Goal: Book appointment/travel/reservation

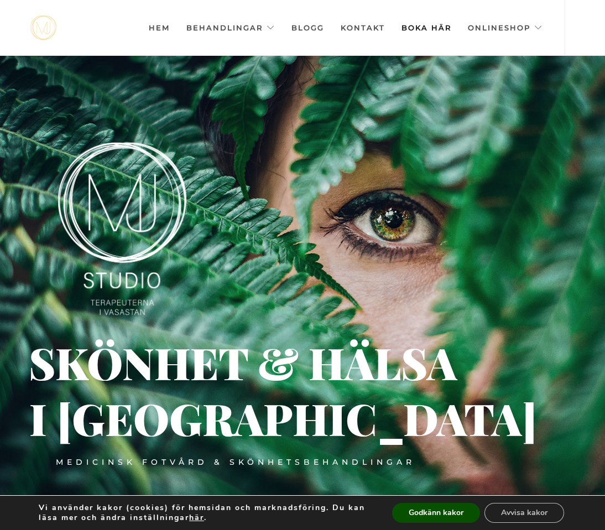
click at [435, 27] on link "Boka här" at bounding box center [426, 27] width 50 height 55
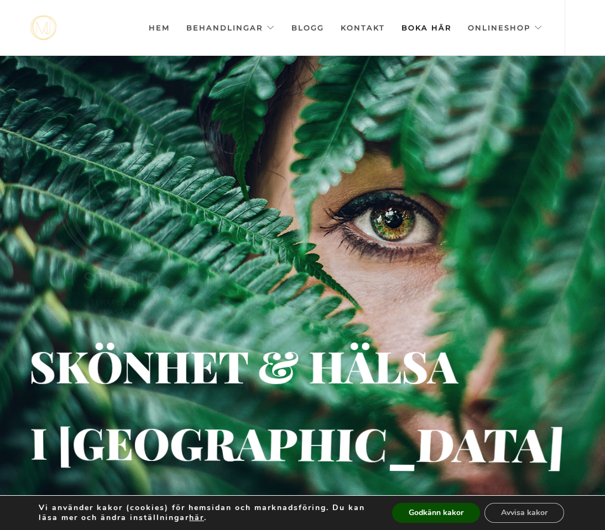
click at [436, 27] on link "Boka här" at bounding box center [426, 27] width 50 height 55
